Goal: Transaction & Acquisition: Purchase product/service

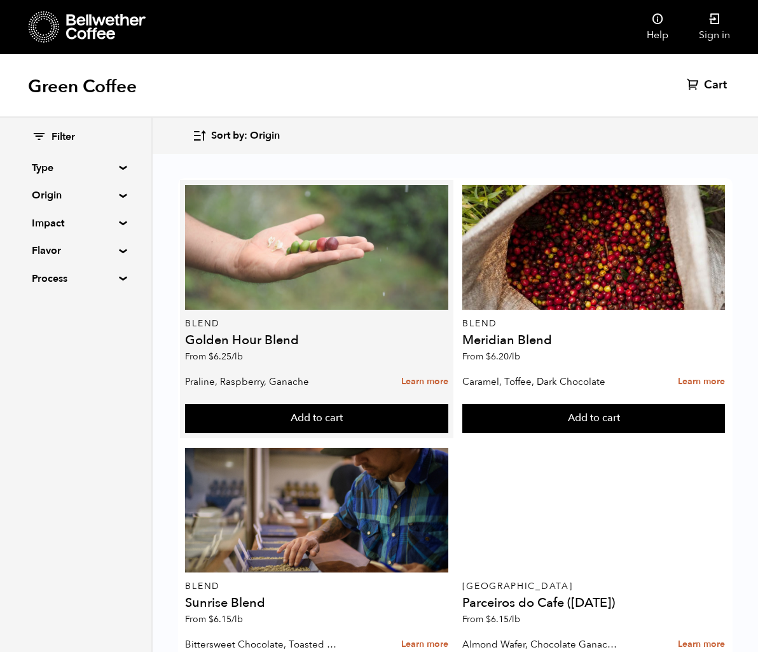
scroll to position [375, 0]
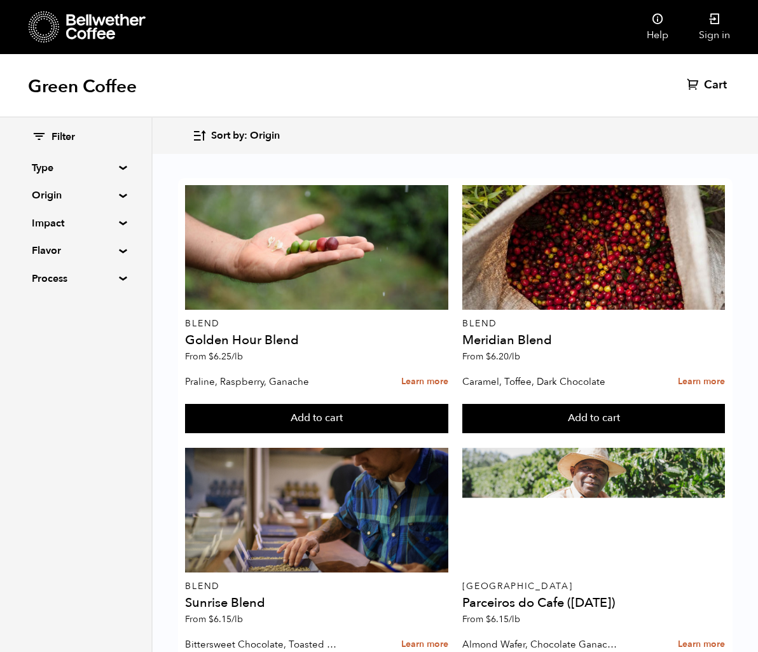
click at [118, 196] on summary "Origin" at bounding box center [76, 195] width 88 height 15
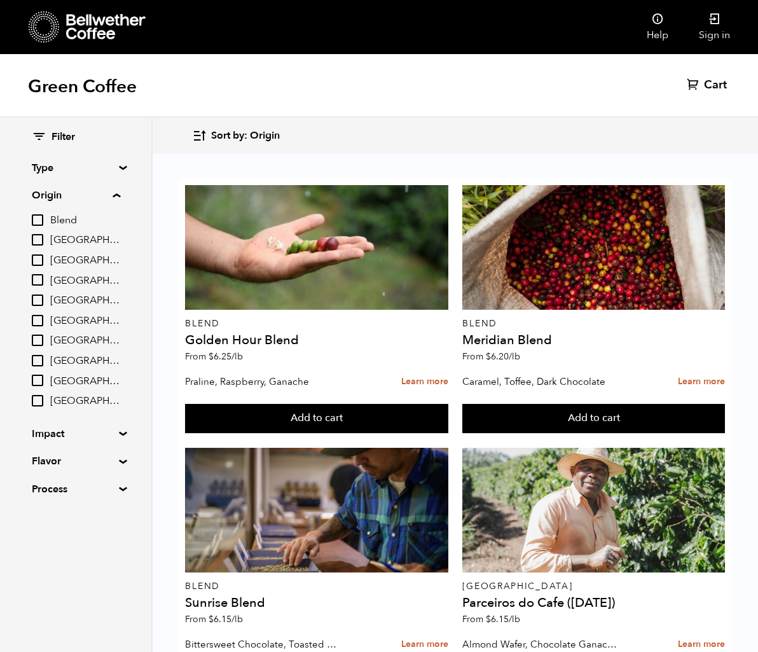
click at [40, 381] on input "Sumatra" at bounding box center [37, 379] width 11 height 11
checkbox input "true"
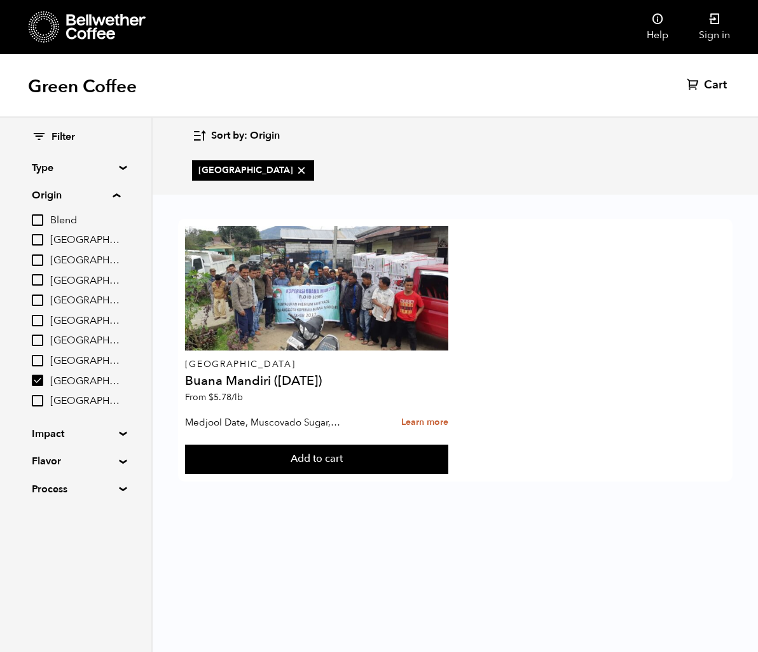
scroll to position [0, 0]
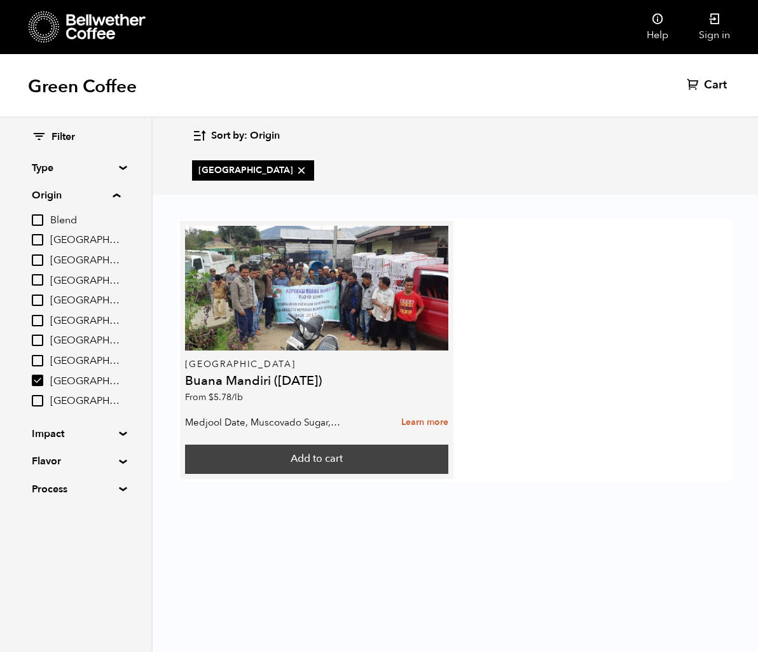
click at [296, 464] on button "Add to cart" at bounding box center [316, 458] width 263 height 29
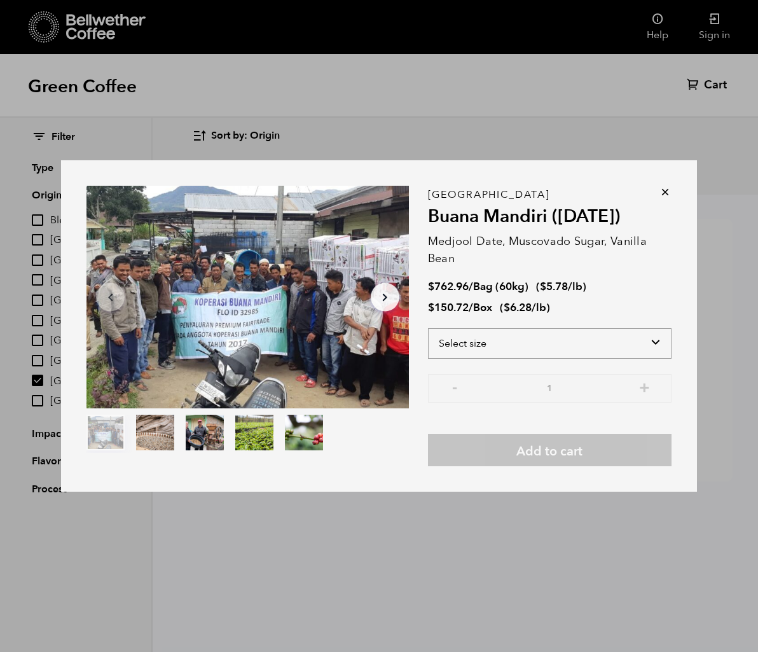
click at [653, 343] on select "Select size Bag (60kg) (132 lbs) Box (24 lbs)" at bounding box center [550, 343] width 244 height 31
select select "box"
click at [428, 328] on select "Select size Bag (60kg) (132 lbs) Box (24 lbs)" at bounding box center [550, 343] width 244 height 31
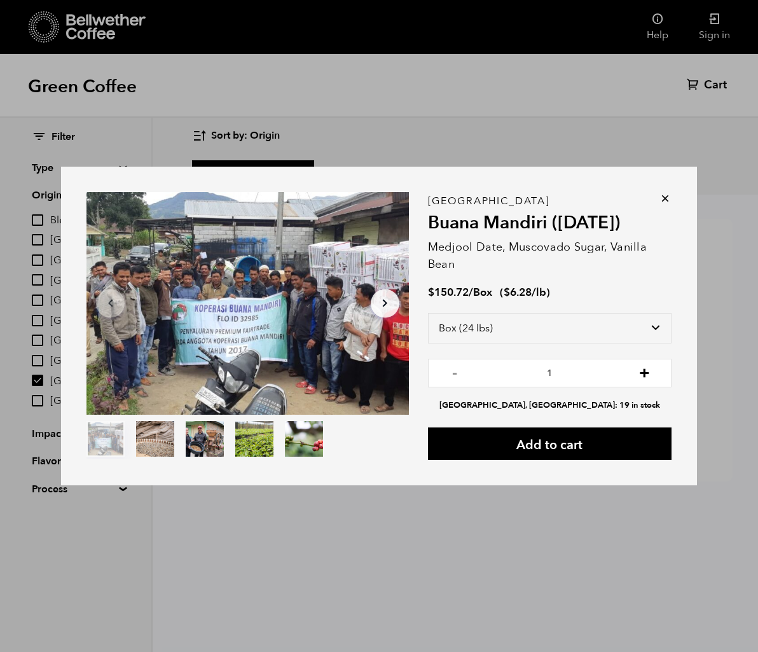
click at [645, 378] on button "+" at bounding box center [644, 371] width 16 height 13
type input "4"
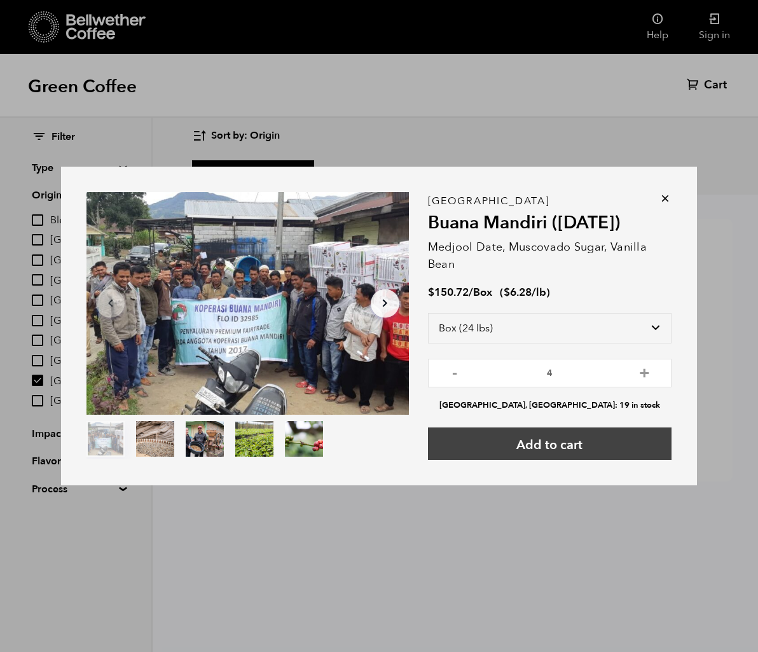
click at [569, 444] on button "Add to cart" at bounding box center [550, 443] width 244 height 32
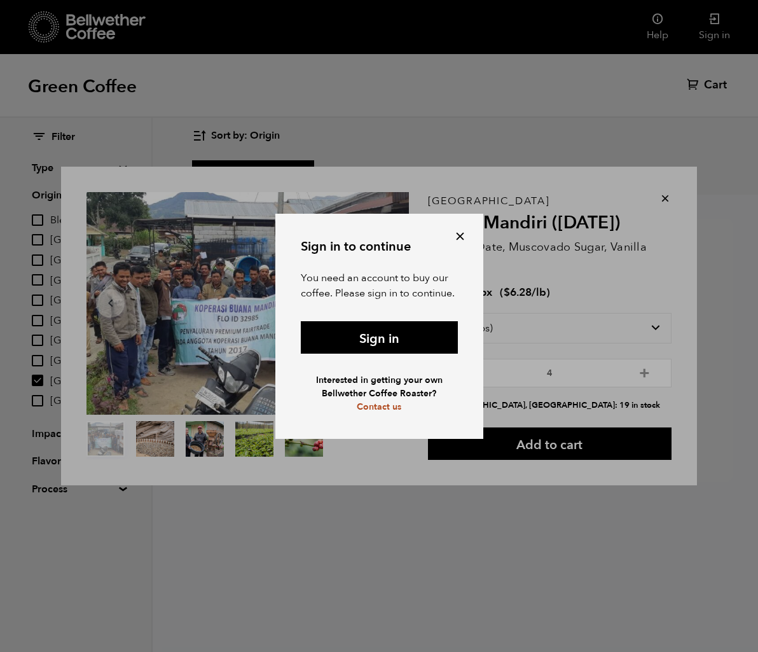
click at [402, 354] on div "Sign in to continue You need an account to buy our coffee. Please sign in to co…" at bounding box center [379, 326] width 208 height 225
click at [374, 339] on link "Sign in" at bounding box center [379, 337] width 157 height 32
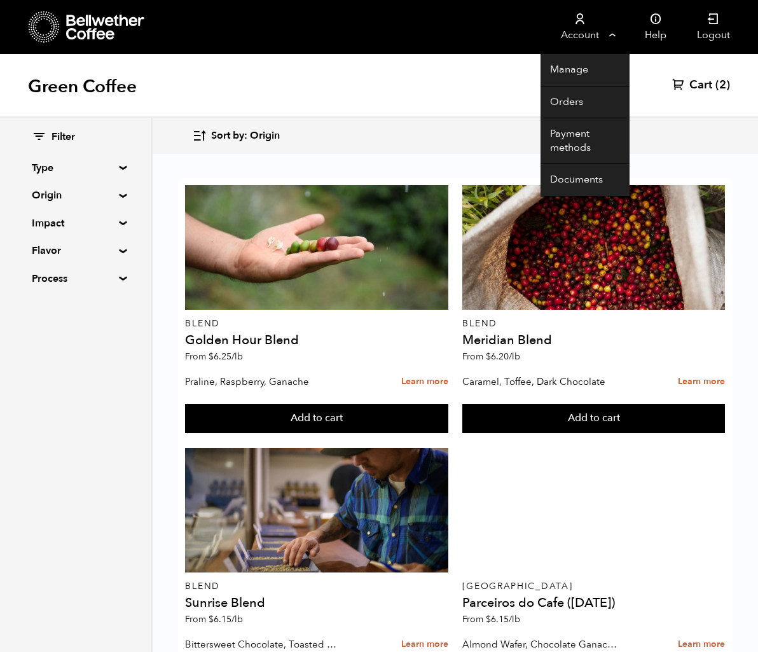
click at [611, 36] on link "Account" at bounding box center [579, 27] width 78 height 54
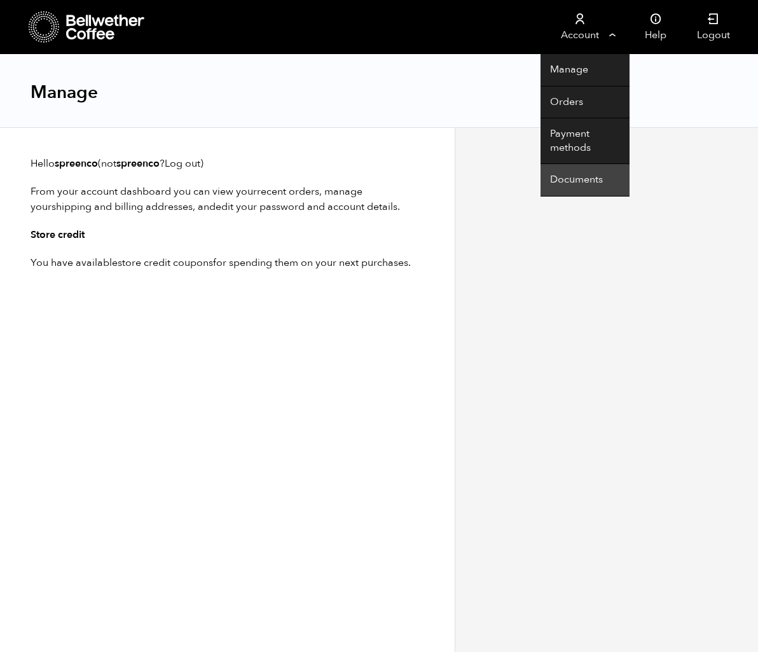
scroll to position [1, 0]
click at [577, 181] on link "Documents" at bounding box center [584, 180] width 89 height 32
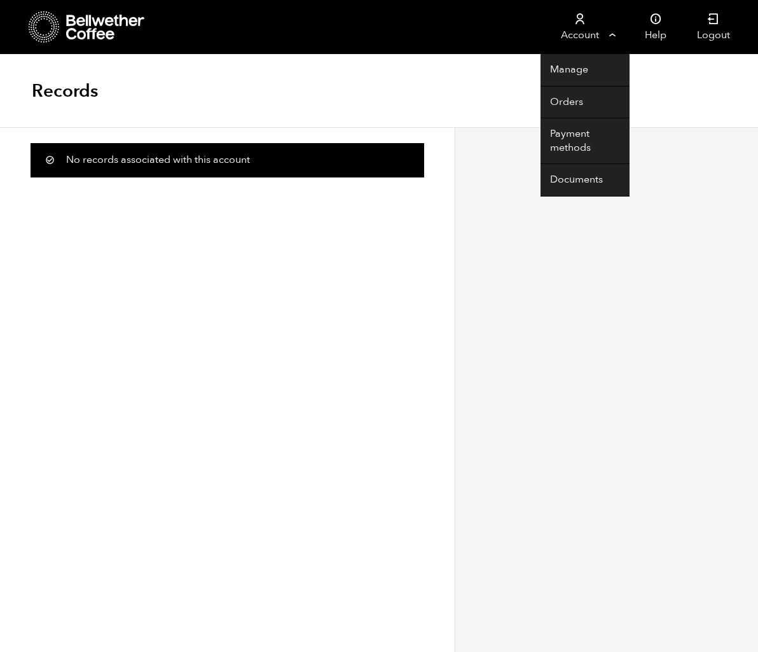
click at [603, 40] on link "Account" at bounding box center [579, 27] width 78 height 54
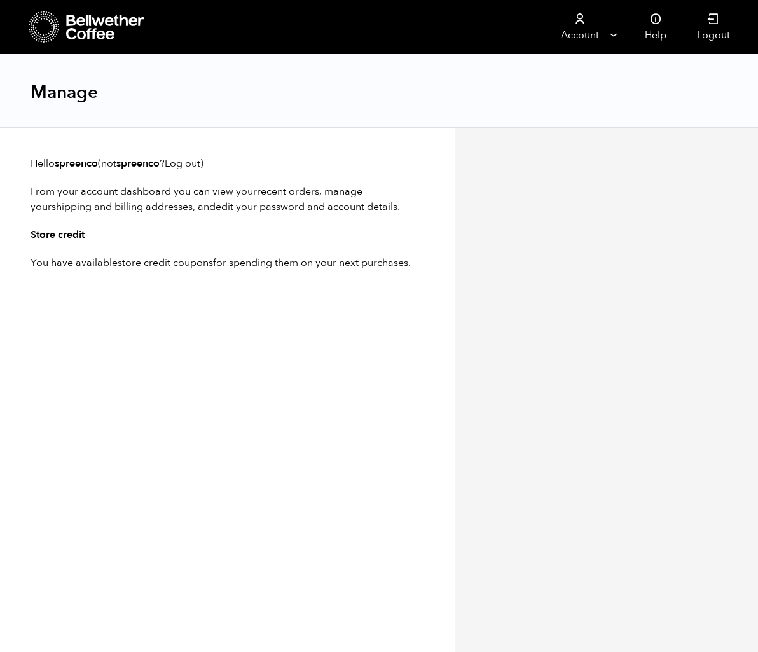
click at [581, 69] on div "Manage" at bounding box center [379, 91] width 758 height 73
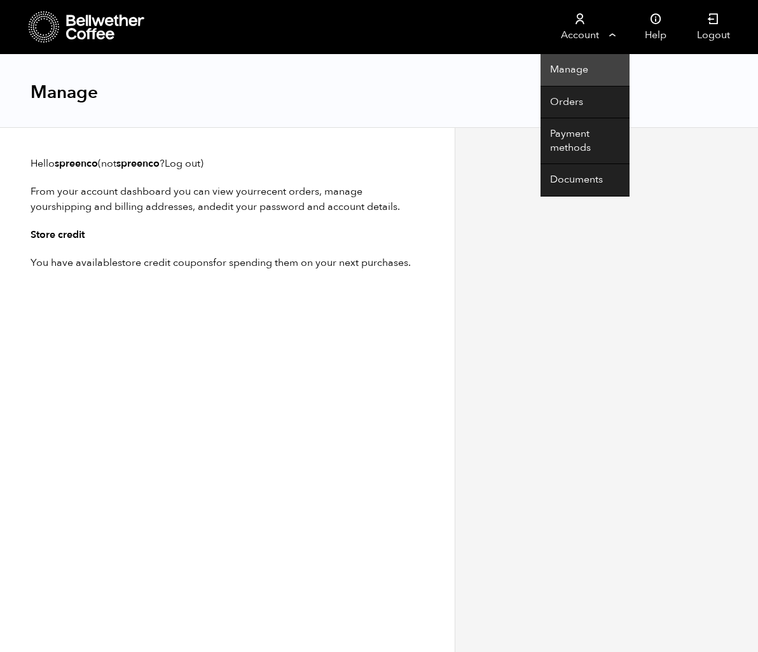
click at [568, 75] on link "Manage" at bounding box center [584, 70] width 89 height 32
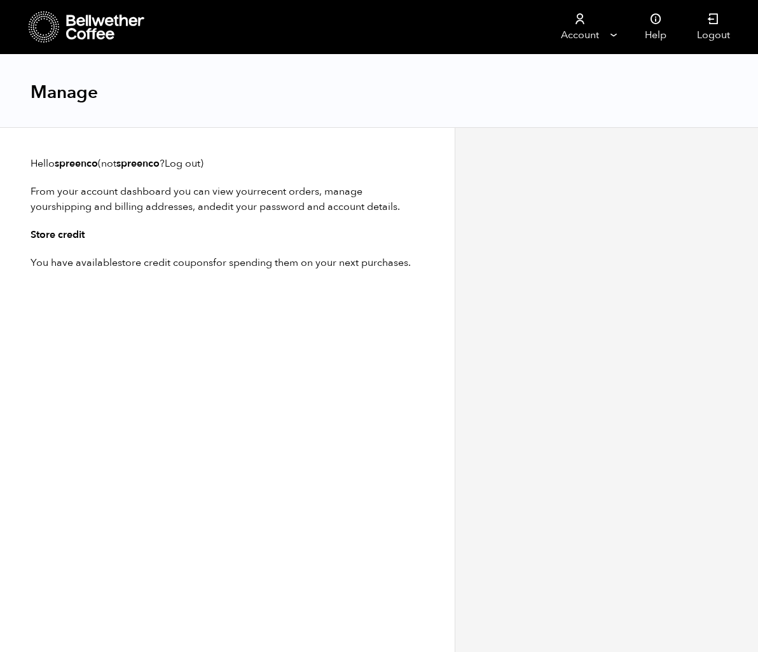
click at [65, 236] on h3 "Store credit" at bounding box center [228, 234] width 394 height 15
click at [64, 264] on p "You have available store credit coupons for spending them on your next purchase…" at bounding box center [228, 262] width 394 height 15
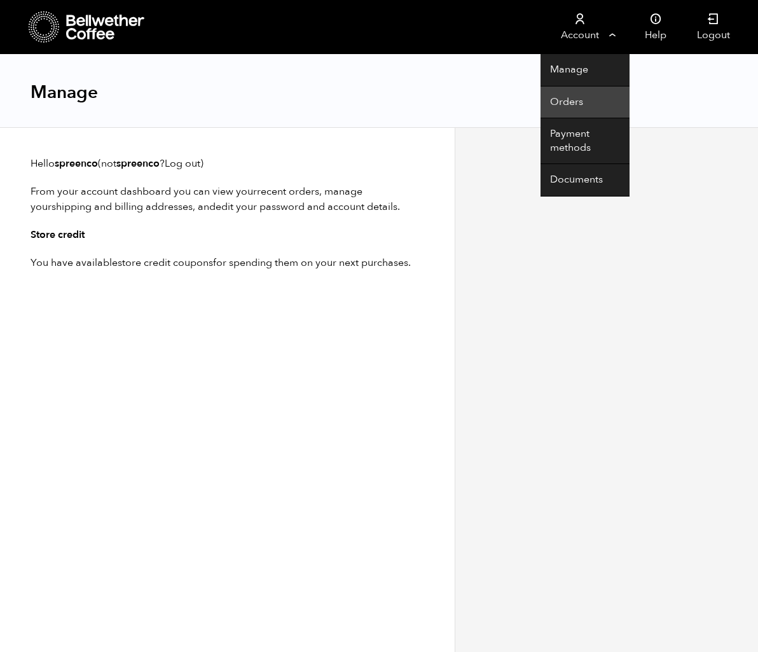
click at [562, 109] on link "Orders" at bounding box center [584, 102] width 89 height 32
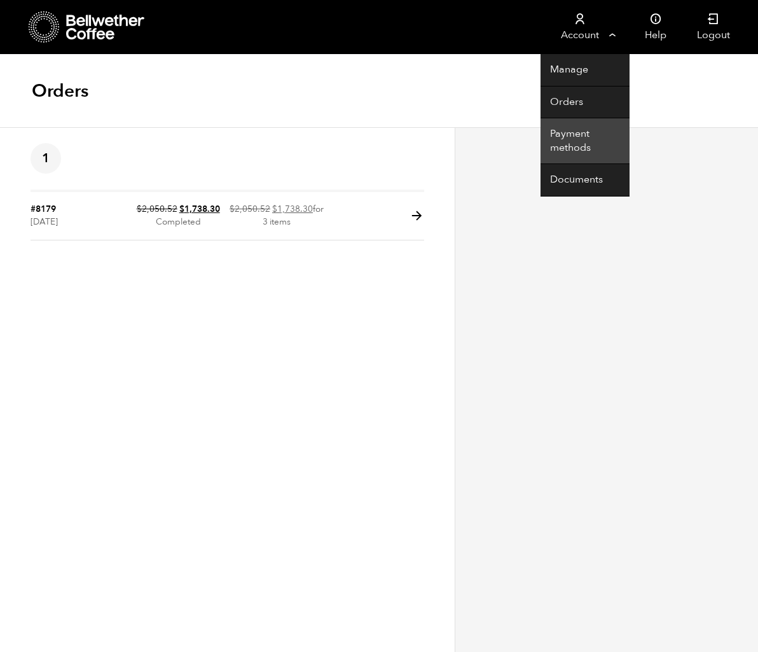
click at [577, 141] on link "Payment methods" at bounding box center [584, 141] width 89 height 46
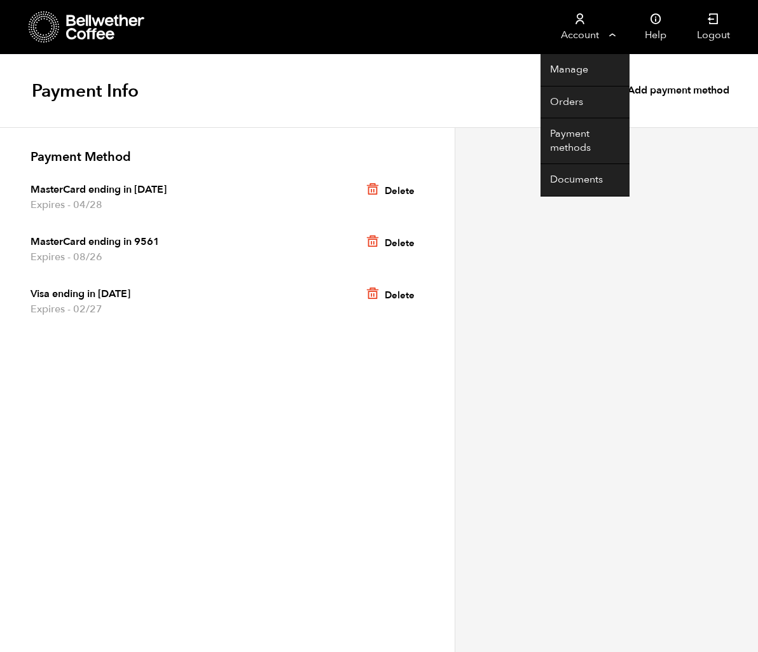
click at [583, 29] on link "Account" at bounding box center [579, 27] width 78 height 54
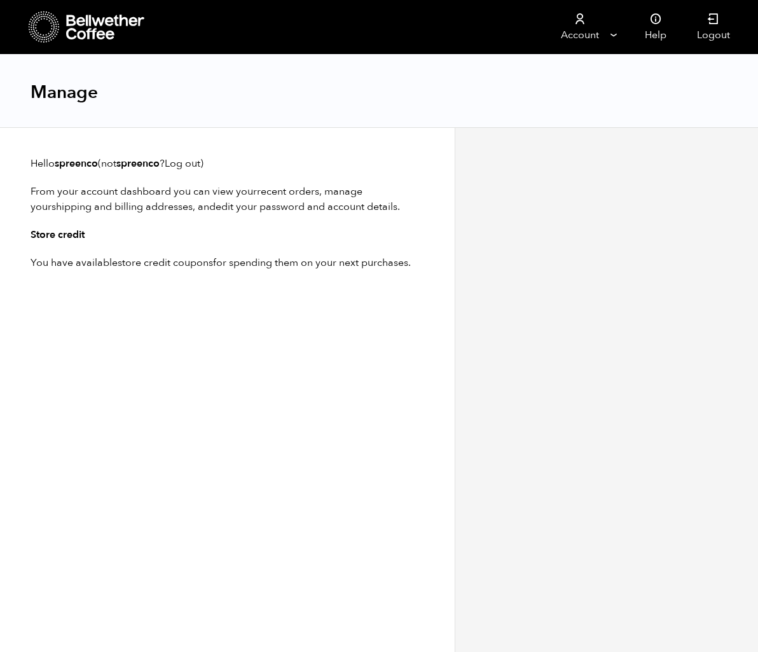
click at [75, 31] on icon at bounding box center [105, 27] width 79 height 25
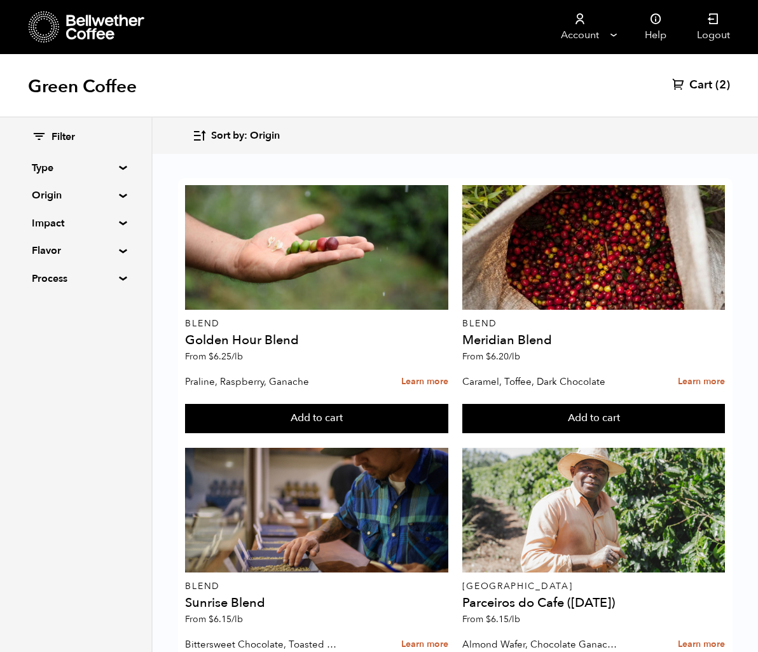
click at [690, 85] on span "Cart" at bounding box center [700, 85] width 23 height 15
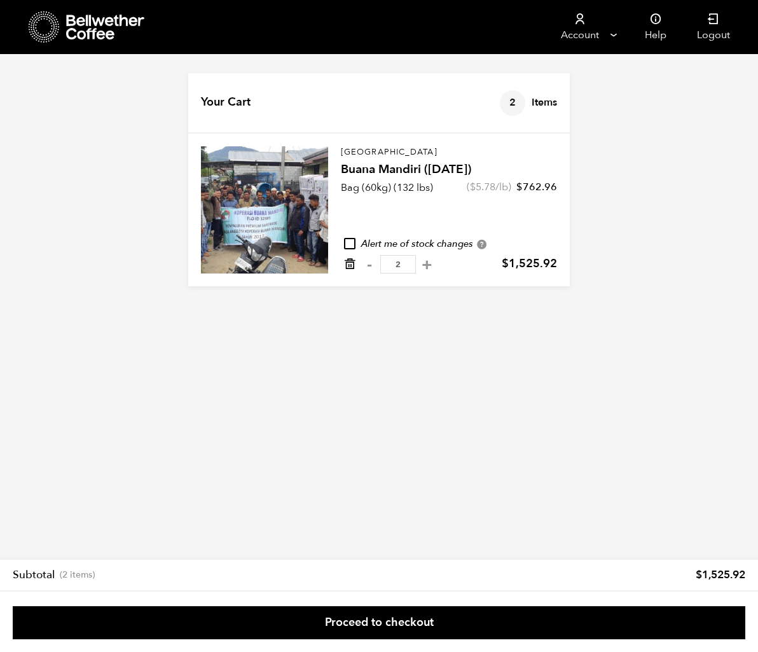
click at [350, 261] on icon "Remove from cart" at bounding box center [349, 264] width 13 height 13
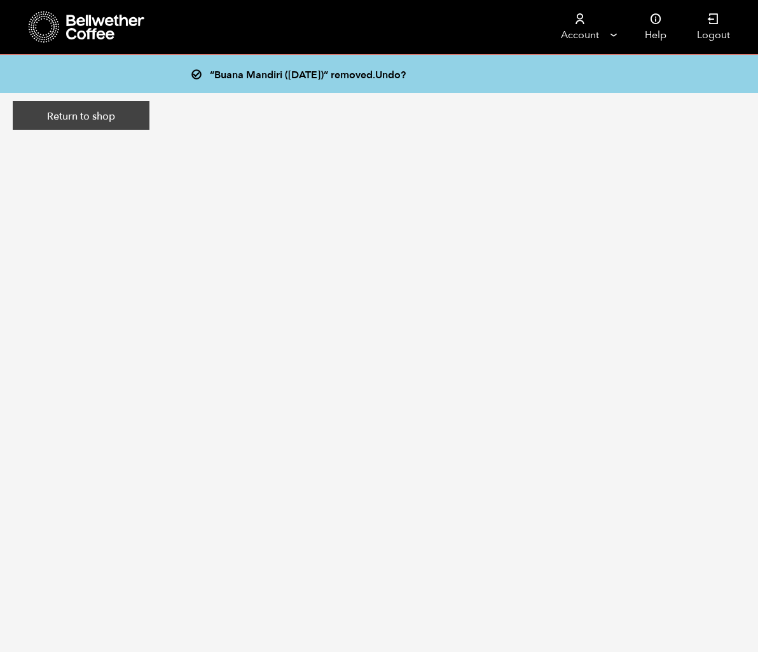
click at [104, 116] on link "Return to shop" at bounding box center [81, 115] width 137 height 29
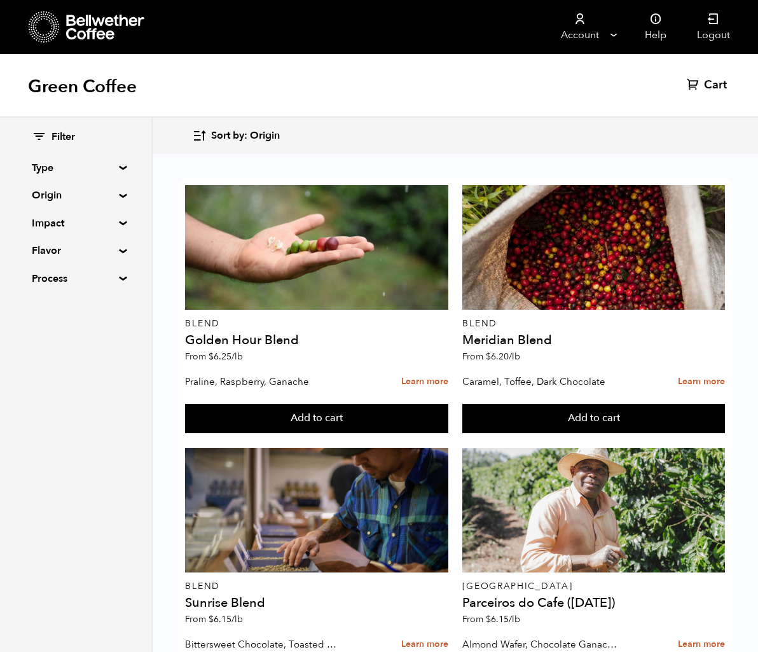
click at [116, 195] on summary "Origin" at bounding box center [76, 195] width 88 height 15
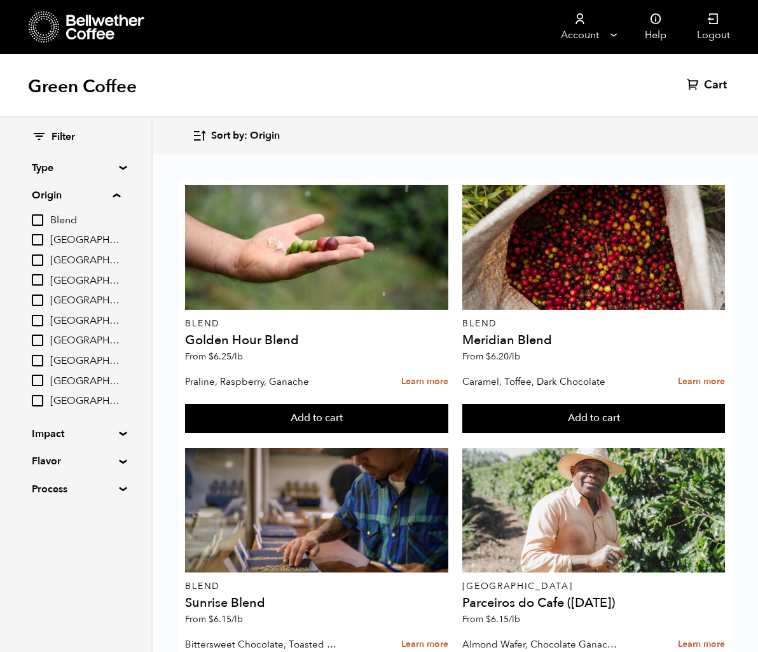
scroll to position [3, 0]
click at [40, 382] on input "[GEOGRAPHIC_DATA]" at bounding box center [37, 379] width 11 height 11
checkbox input "true"
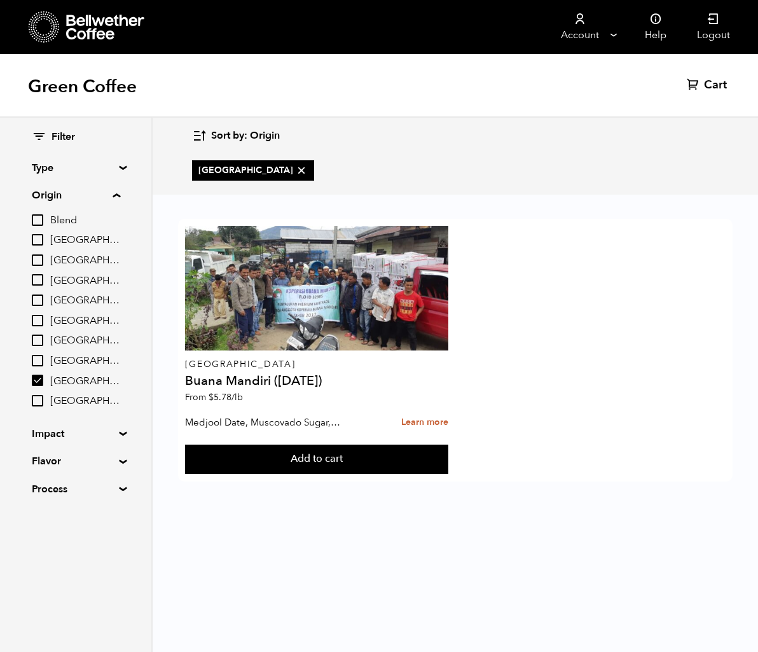
scroll to position [0, 0]
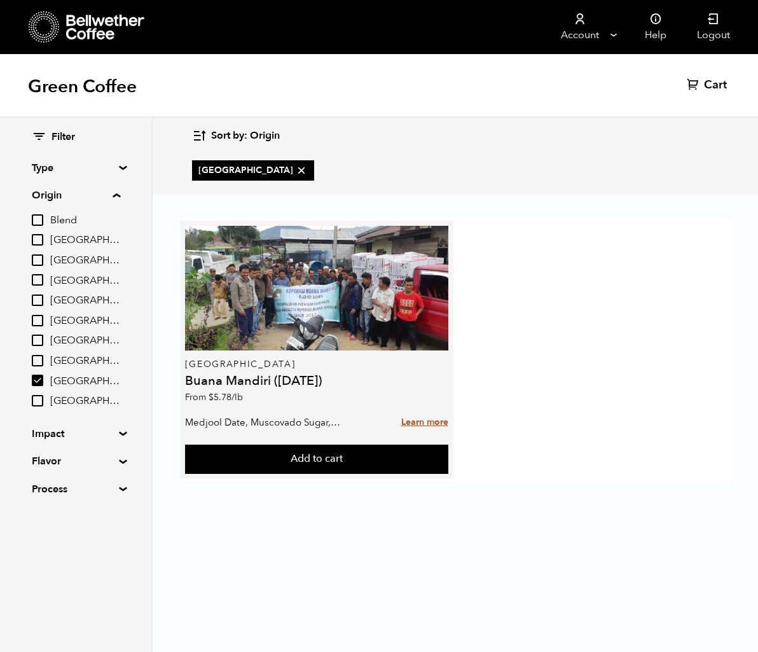
click at [425, 424] on link "Learn more" at bounding box center [424, 422] width 47 height 27
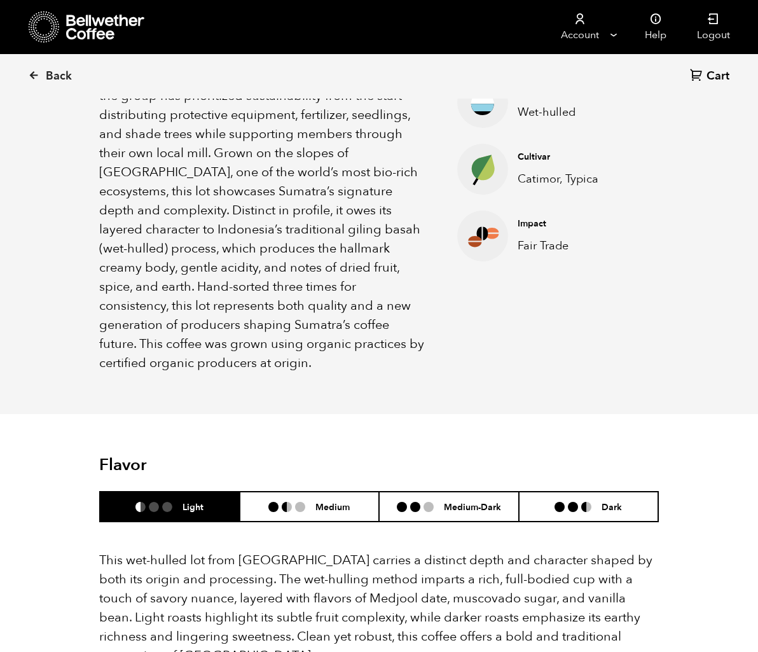
scroll to position [546, 0]
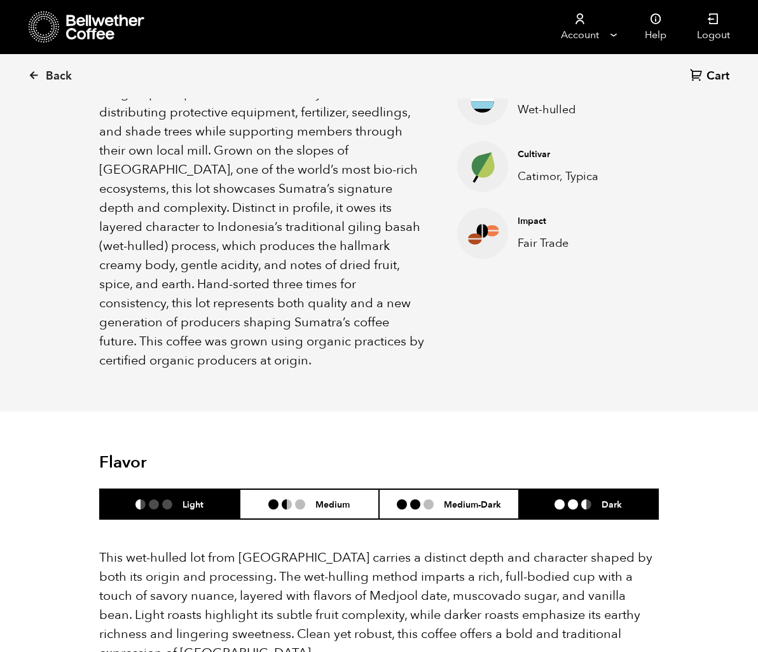
click at [598, 499] on ul at bounding box center [577, 504] width 47 height 10
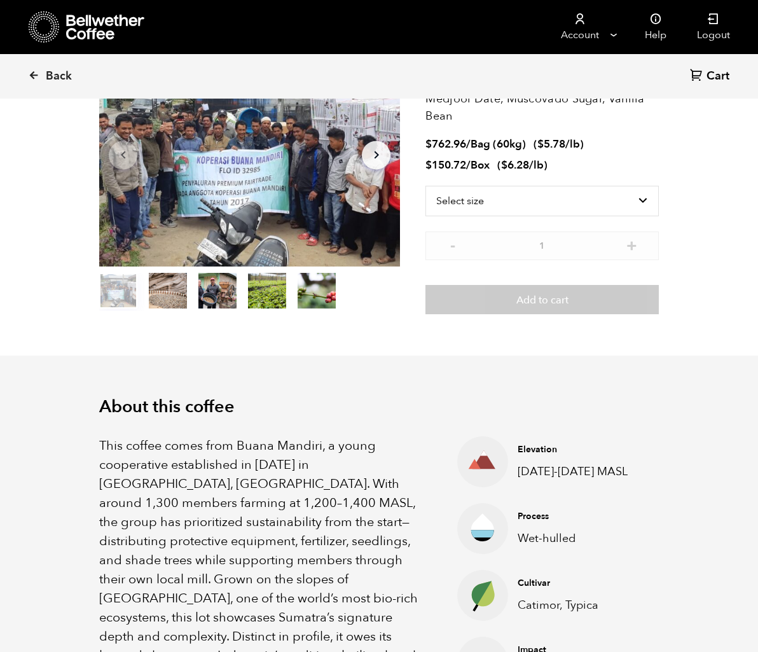
scroll to position [0, 0]
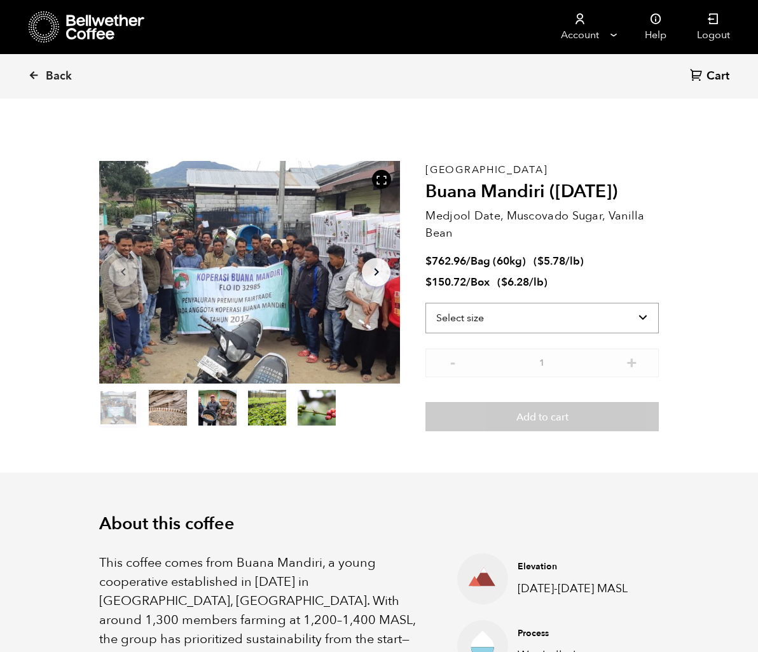
click at [593, 321] on select "Select size Bag (60kg) (132 lbs) Box (24 lbs)" at bounding box center [541, 318] width 233 height 31
select select "box"
click at [425, 303] on select "Select size Bag (60kg) (132 lbs) Box (24 lbs)" at bounding box center [541, 318] width 233 height 31
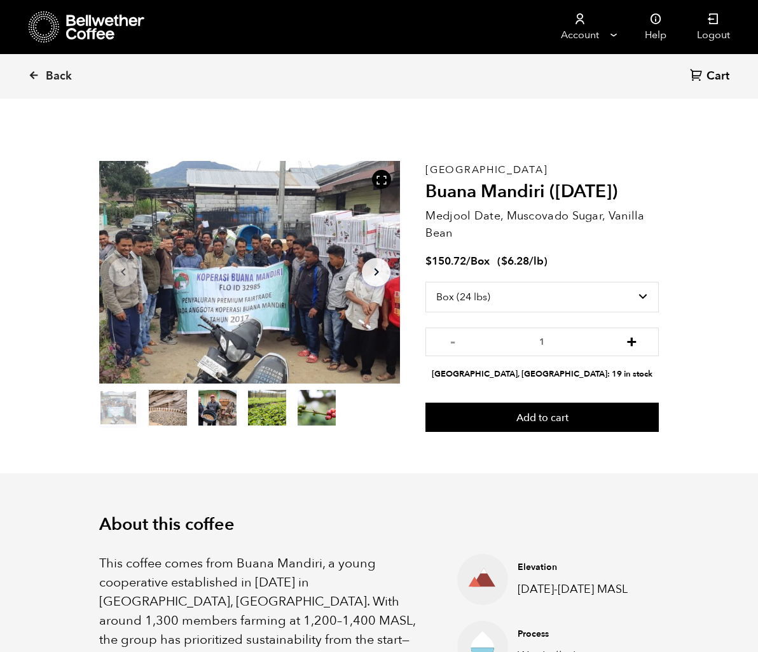
click at [636, 340] on button "+" at bounding box center [632, 340] width 16 height 13
type input "4"
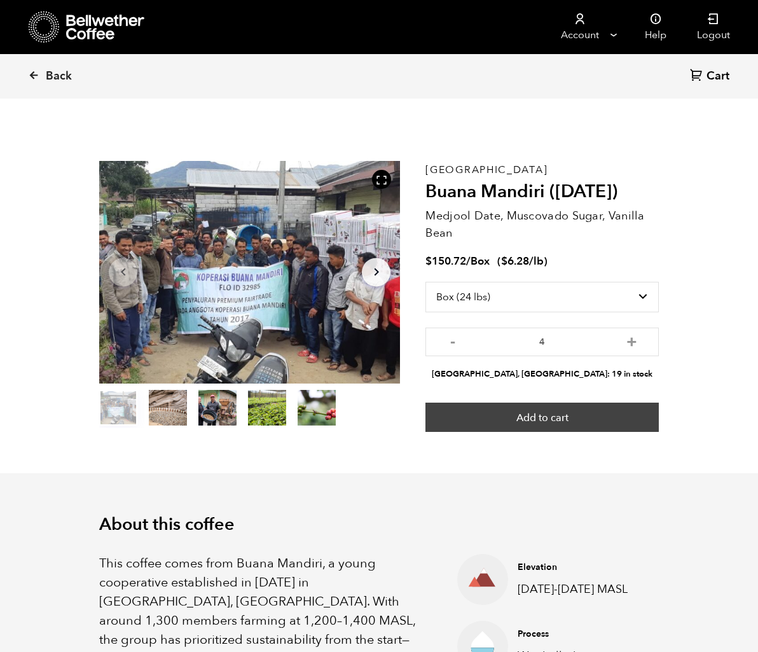
click at [558, 413] on button "Add to cart" at bounding box center [541, 416] width 233 height 29
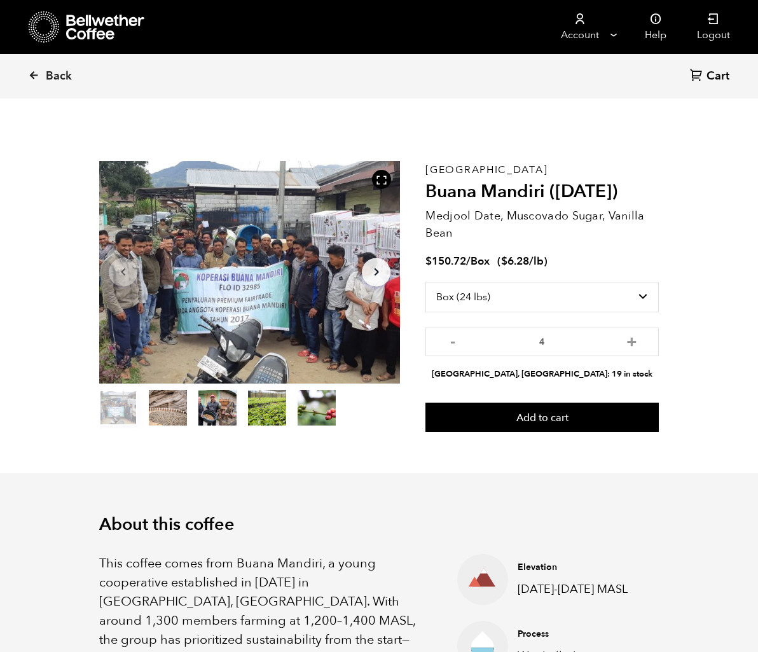
click at [711, 74] on span "Cart" at bounding box center [717, 76] width 23 height 15
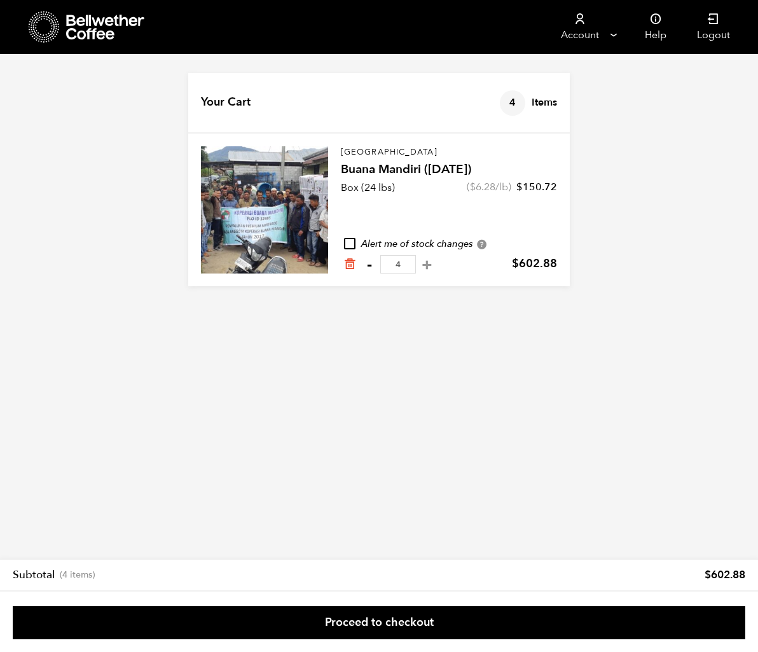
click at [369, 265] on button "-" at bounding box center [369, 264] width 16 height 13
type input "3"
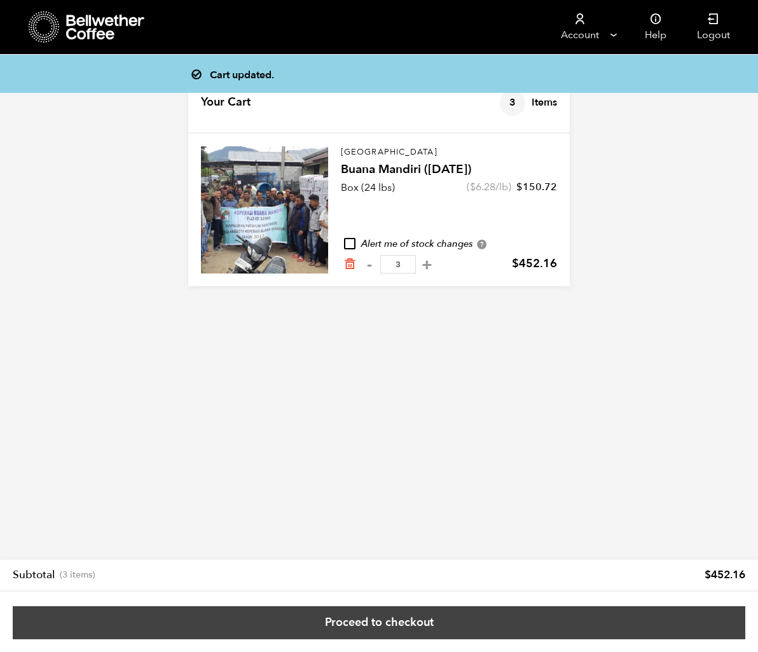
click at [364, 622] on link "Proceed to checkout" at bounding box center [379, 622] width 732 height 33
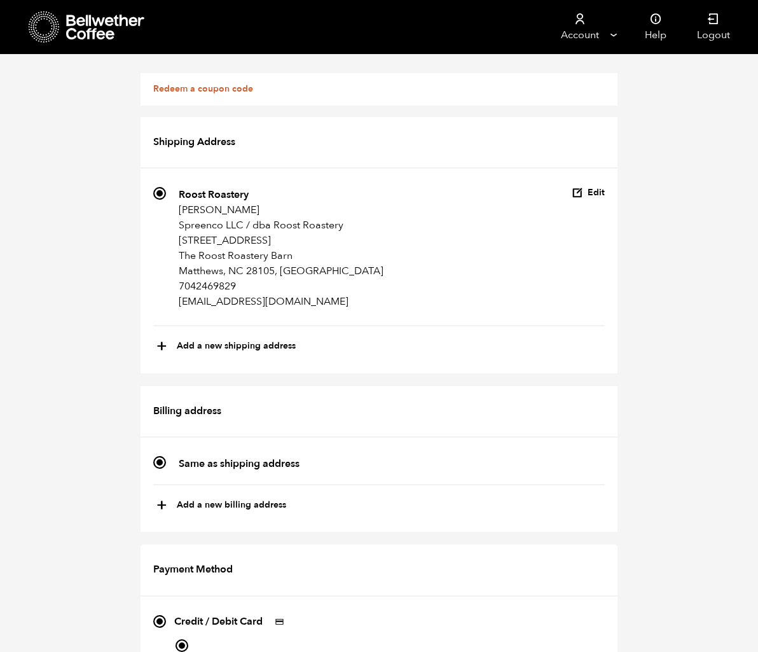
scroll to position [368, 0]
radio input "true"
click at [210, 88] on link "Redeem a coupon code" at bounding box center [203, 89] width 100 height 12
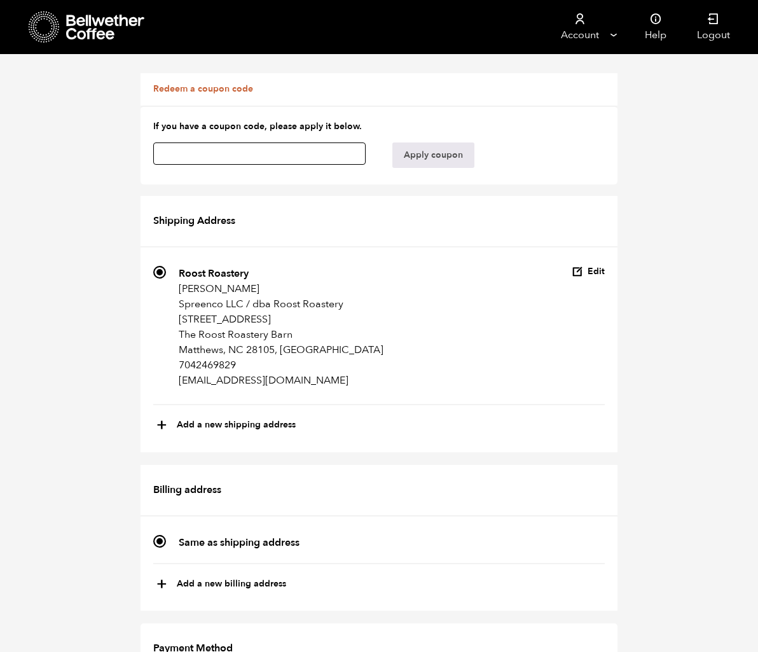
click at [191, 155] on input "text" at bounding box center [259, 153] width 212 height 22
click at [175, 155] on input "text" at bounding box center [259, 153] width 212 height 22
click at [178, 153] on input "text" at bounding box center [259, 153] width 212 height 22
paste input "hx0viirbzthnm4on"
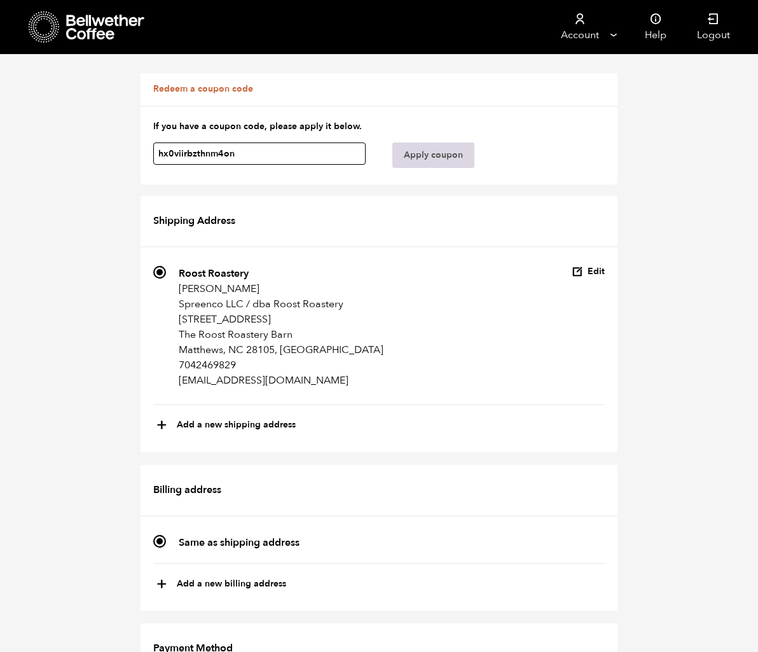
type input "hx0viirbzthnm4on"
click at [433, 153] on button "Apply coupon" at bounding box center [433, 154] width 82 height 25
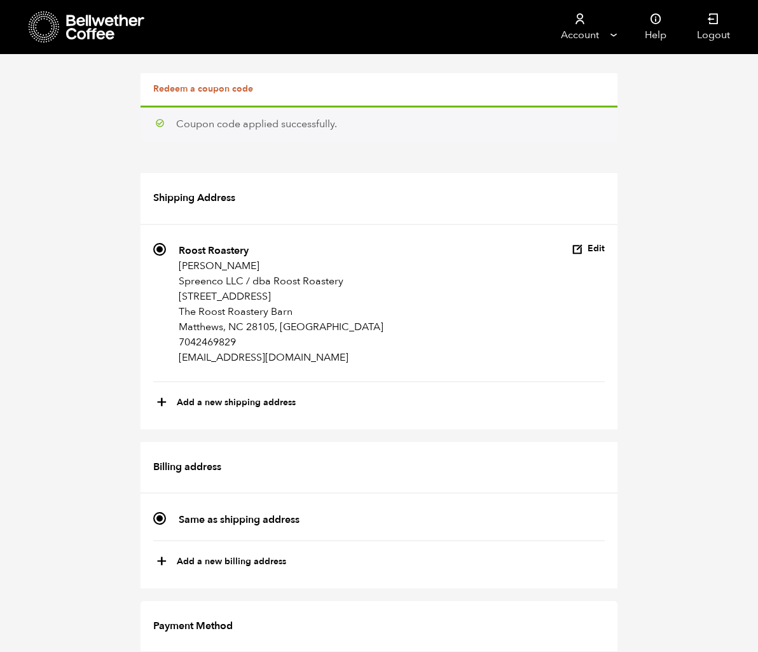
scroll to position [792, 0]
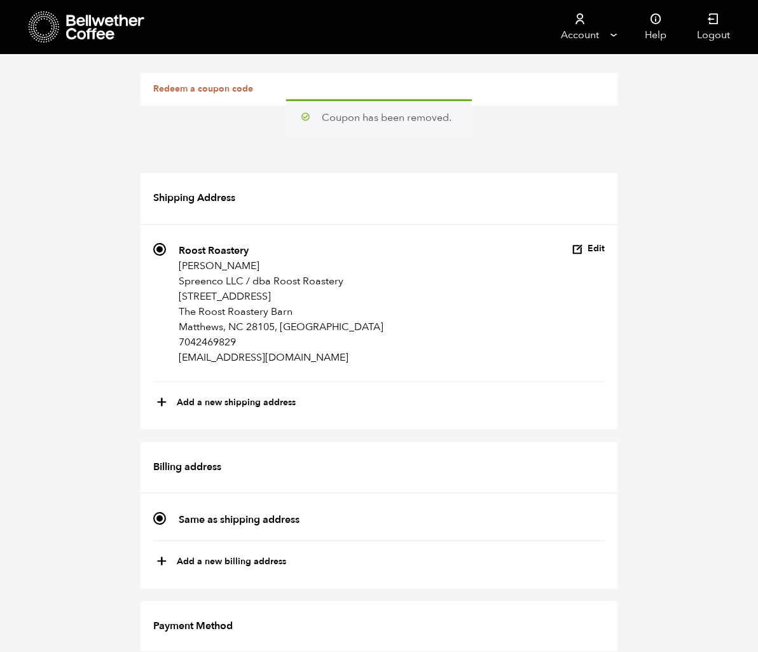
scroll to position [0, 0]
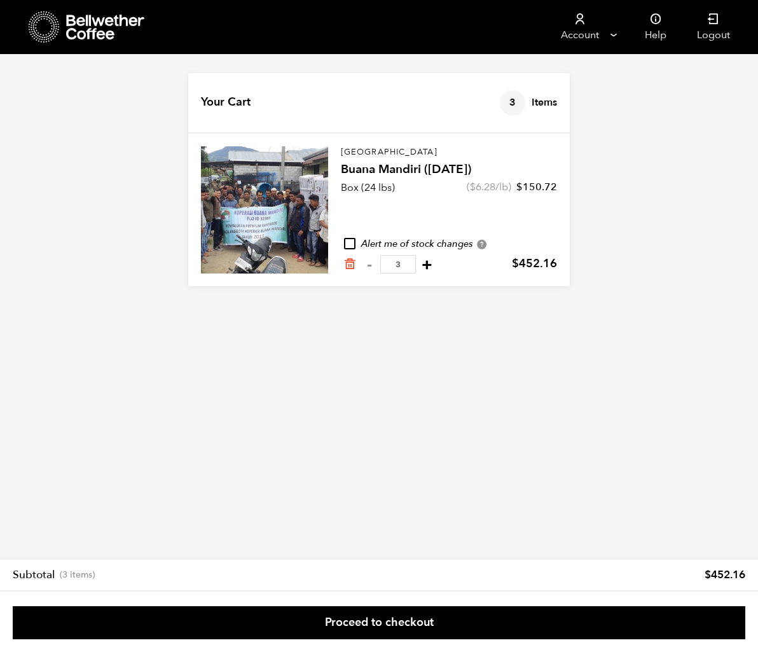
click at [429, 264] on button "+" at bounding box center [427, 264] width 16 height 13
type input "4"
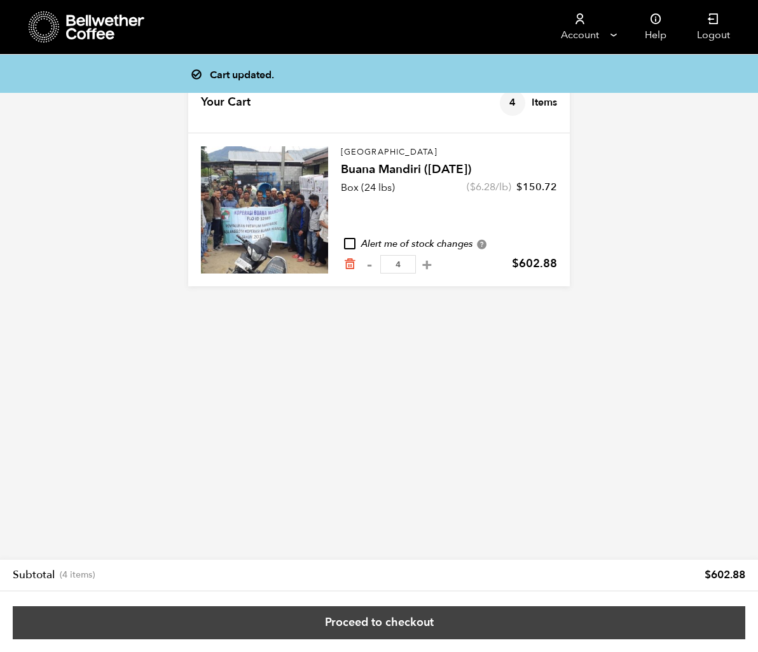
click at [375, 629] on link "Proceed to checkout" at bounding box center [379, 622] width 732 height 33
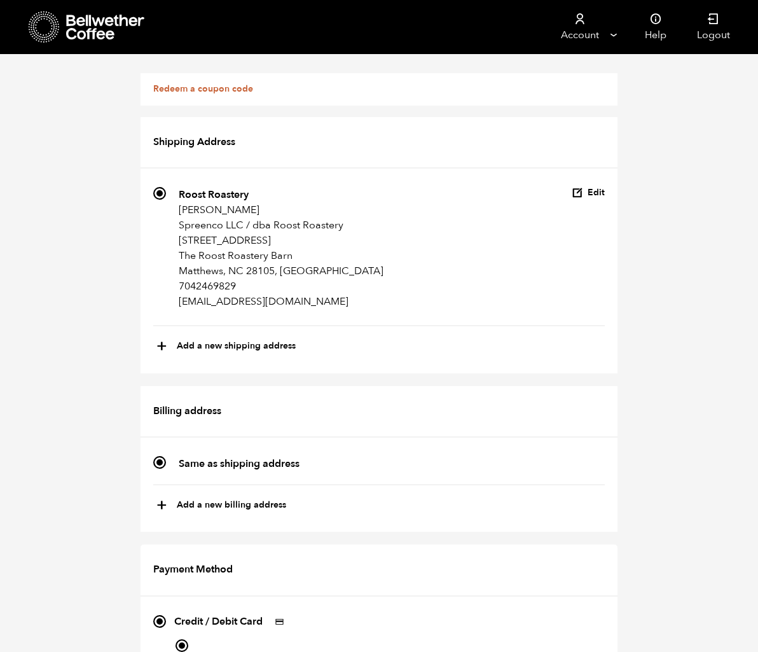
scroll to position [472, 0]
radio input "true"
click at [172, 94] on link "Redeem a coupon code" at bounding box center [203, 89] width 100 height 12
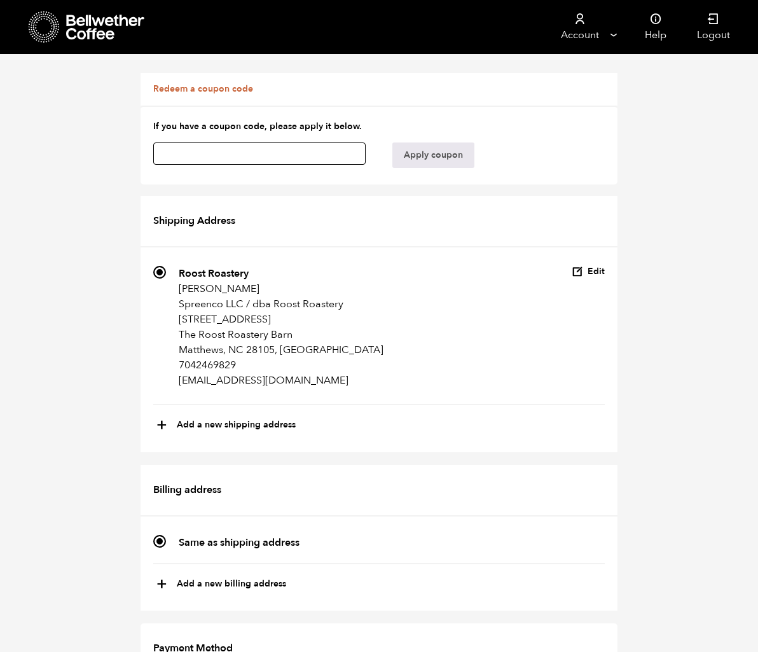
paste input "hx0viirbzthnm4on"
type input "hx0viirbzthnm4on"
click at [419, 156] on button "Apply coupon" at bounding box center [433, 154] width 82 height 25
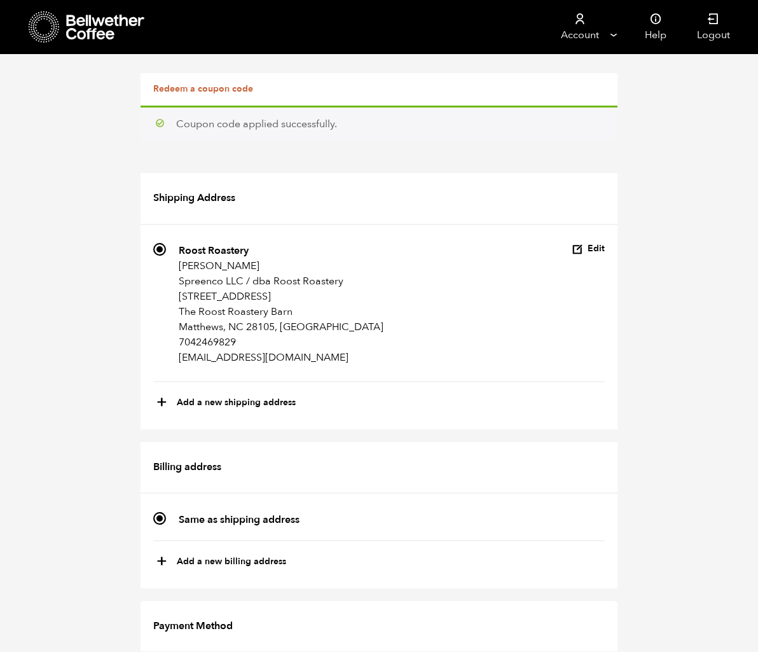
scroll to position [830, 0]
